Goal: Transaction & Acquisition: Book appointment/travel/reservation

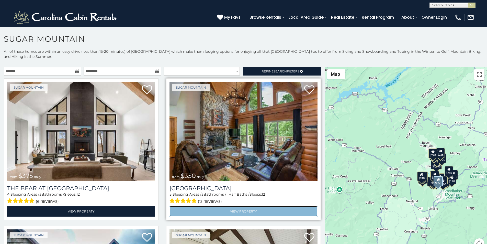
click at [196, 206] on link "View Property" at bounding box center [243, 211] width 148 height 10
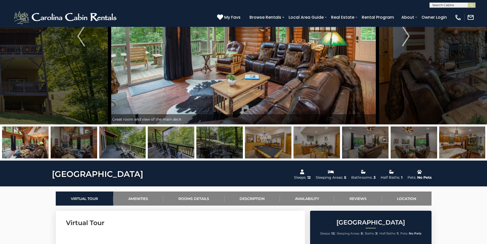
scroll to position [85, 0]
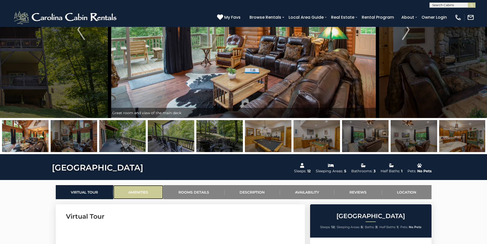
click at [118, 192] on link "Amenities" at bounding box center [138, 192] width 50 height 14
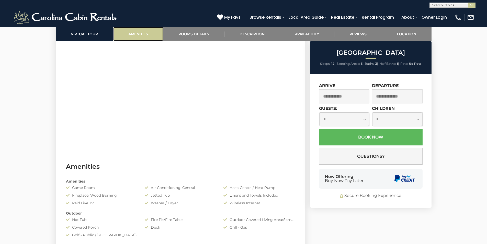
scroll to position [407, 0]
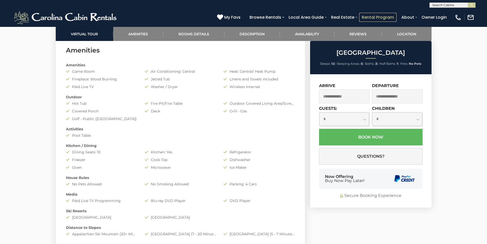
click at [389, 15] on link "Rental Program" at bounding box center [377, 17] width 37 height 9
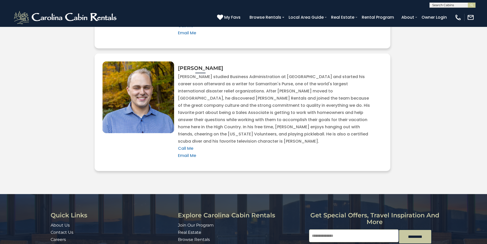
scroll to position [1133, 0]
click at [389, 15] on link "Rental Program" at bounding box center [377, 17] width 37 height 9
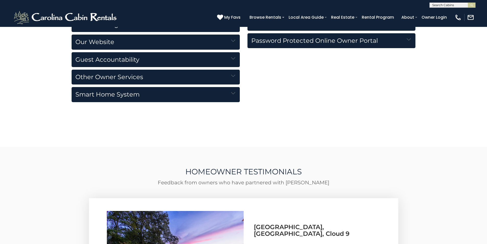
scroll to position [851, 0]
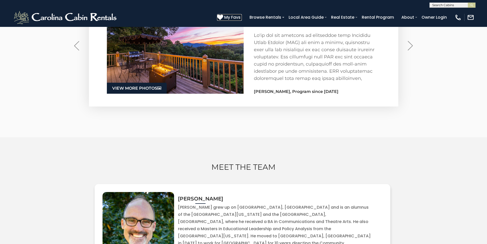
click at [223, 15] on icon at bounding box center [220, 17] width 6 height 6
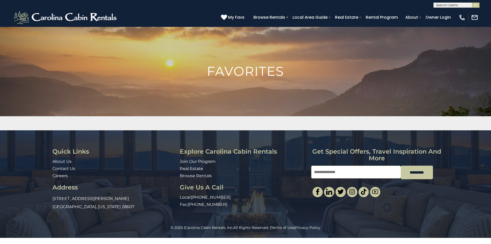
click at [490, 76] on h1 "Favorites" at bounding box center [245, 71] width 491 height 13
click at [490, 95] on img at bounding box center [245, 123] width 491 height 192
click at [490, 115] on img at bounding box center [245, 123] width 491 height 192
click at [490, 156] on div "Quick Links About Us Contact Us Careers Address [STREET_ADDRESS][PERSON_NAME][U…" at bounding box center [245, 177] width 491 height 95
click at [490, 138] on div "Quick Links About Us Contact Us Careers Address [STREET_ADDRESS][PERSON_NAME][U…" at bounding box center [245, 177] width 491 height 95
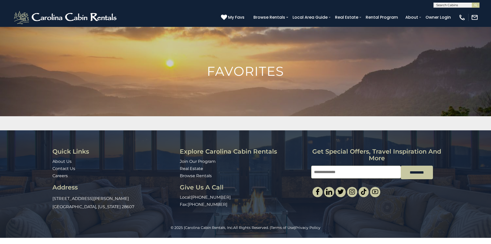
click at [320, 165] on input "Email" at bounding box center [355, 171] width 89 height 13
type input "**********"
click at [490, 184] on div "**********" at bounding box center [245, 177] width 491 height 95
click at [202, 228] on link "Carolina Cabin Rentals, Inc." at bounding box center [209, 227] width 48 height 5
